Goal: Navigation & Orientation: Find specific page/section

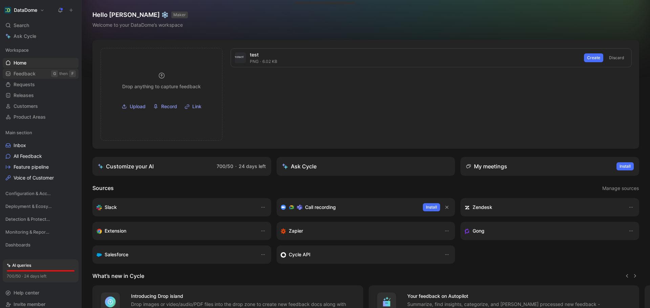
click at [34, 72] on span "Feedback" at bounding box center [25, 73] width 22 height 7
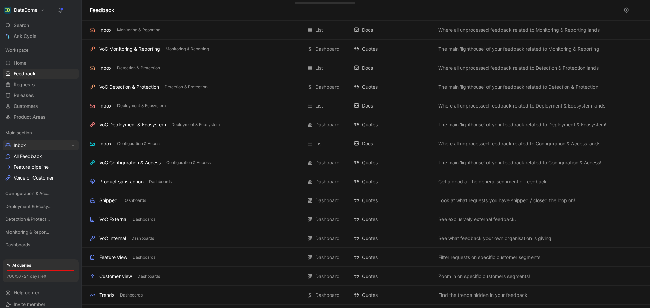
click at [30, 143] on link "Inbox" at bounding box center [41, 145] width 76 height 10
